Goal: Task Accomplishment & Management: Use online tool/utility

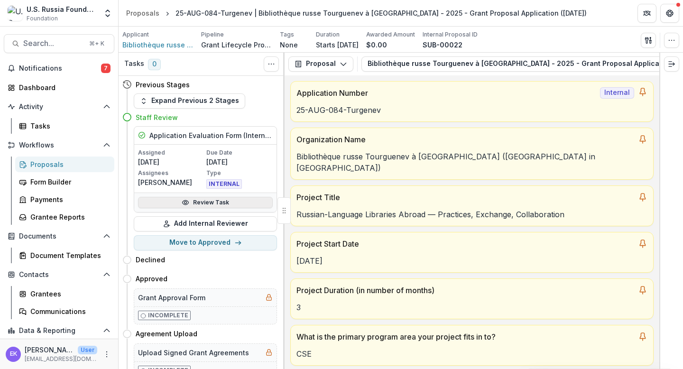
click at [200, 205] on link "Review Task" at bounding box center [205, 202] width 135 height 11
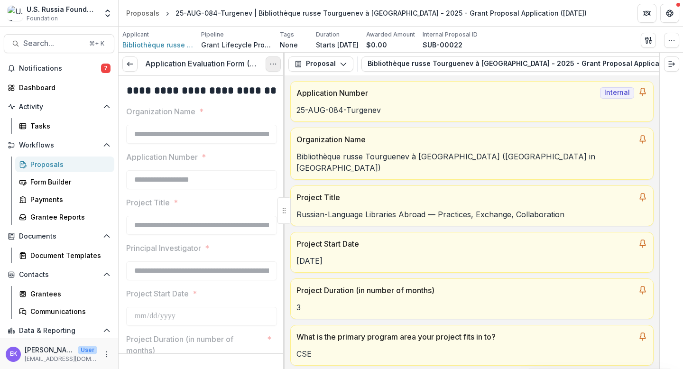
click at [276, 65] on icon "Options" at bounding box center [273, 64] width 8 height 8
click at [239, 90] on link "View task" at bounding box center [227, 86] width 101 height 16
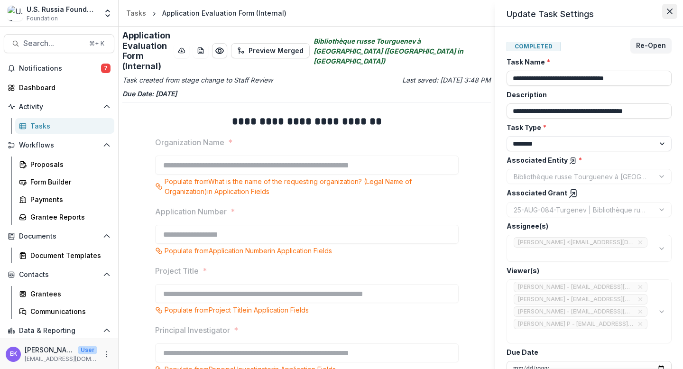
click at [669, 10] on icon "Close" at bounding box center [669, 12] width 6 height 6
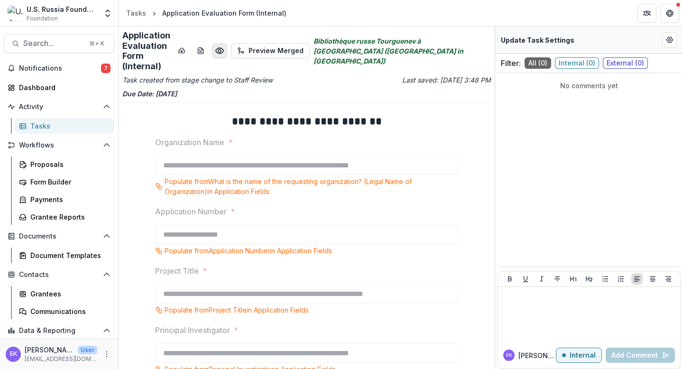
click at [224, 46] on icon "Preview 717f06a7-3adb-43d2-8e8e-ab1f824ee8d0.pdf" at bounding box center [219, 50] width 9 height 9
